Goal: Entertainment & Leisure: Consume media (video, audio)

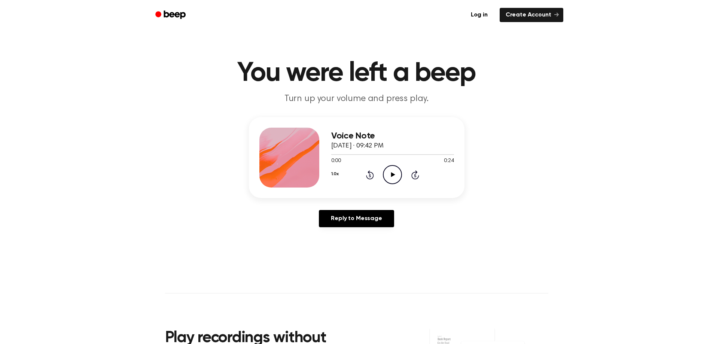
click at [391, 171] on icon "Play Audio" at bounding box center [392, 174] width 19 height 19
click at [385, 187] on div "Voice Note November 10, 2024 · 09:43 PM 0:00 0:15 Your browser does not support…" at bounding box center [392, 158] width 123 height 60
click at [396, 176] on icon "Play Audio" at bounding box center [392, 174] width 19 height 19
